Goal: Task Accomplishment & Management: Use online tool/utility

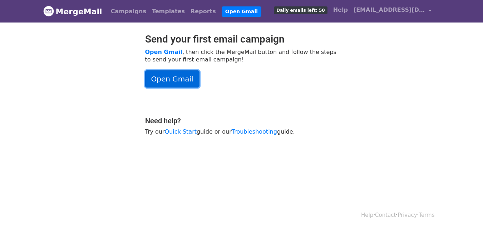
click at [166, 79] on link "Open Gmail" at bounding box center [172, 78] width 54 height 17
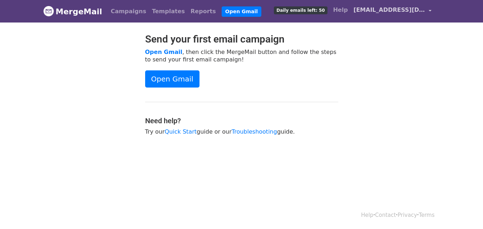
click at [420, 11] on span "[EMAIL_ADDRESS][DOMAIN_NAME]" at bounding box center [390, 10] width 72 height 9
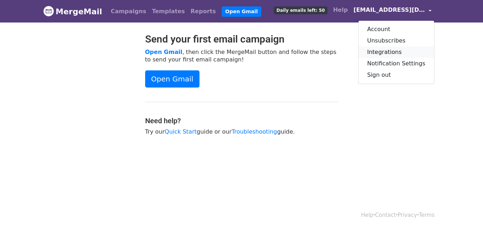
click at [402, 53] on link "Integrations" at bounding box center [396, 51] width 75 height 11
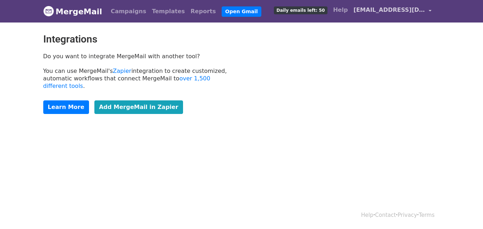
click at [420, 11] on span "[EMAIL_ADDRESS][DOMAIN_NAME]" at bounding box center [390, 10] width 72 height 9
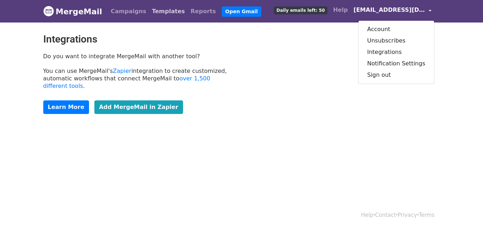
click at [151, 12] on link "Templates" at bounding box center [168, 11] width 39 height 14
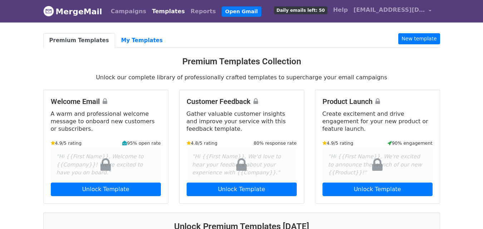
drag, startPoint x: 488, startPoint y: 157, endPoint x: 488, endPoint y: 45, distance: 112.6
click at [483, 45] on html "MergeMail Campaigns Templates Reports Open Gmail Daily emails left: 50 Help bra…" at bounding box center [241, 210] width 483 height 420
click at [131, 44] on link "My Templates" at bounding box center [142, 40] width 54 height 15
